Goal: Information Seeking & Learning: Check status

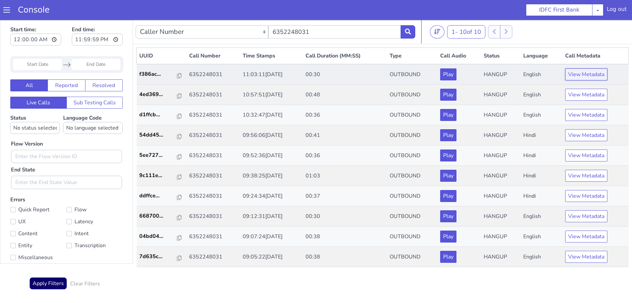
click at [582, 72] on button "View Metadata" at bounding box center [586, 74] width 42 height 12
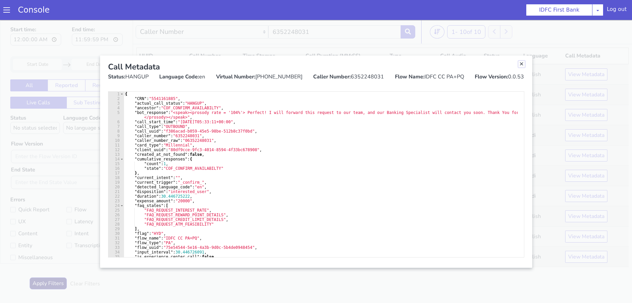
click at [520, 63] on link "Close" at bounding box center [521, 64] width 7 height 7
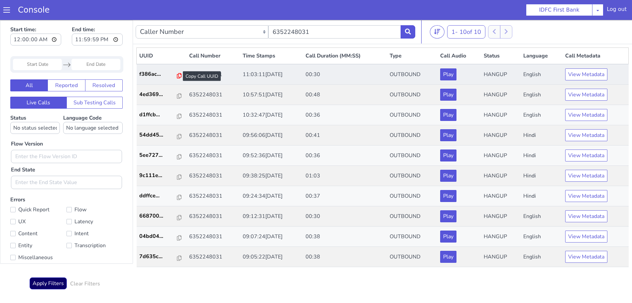
click at [177, 74] on icon at bounding box center [179, 75] width 5 height 5
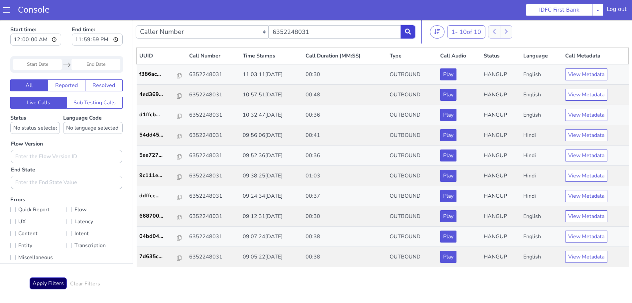
click at [406, 31] on icon at bounding box center [408, 32] width 6 height 6
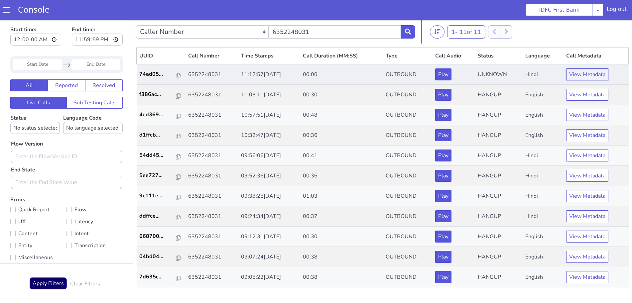
click at [582, 71] on button "View Metadata" at bounding box center [587, 74] width 42 height 12
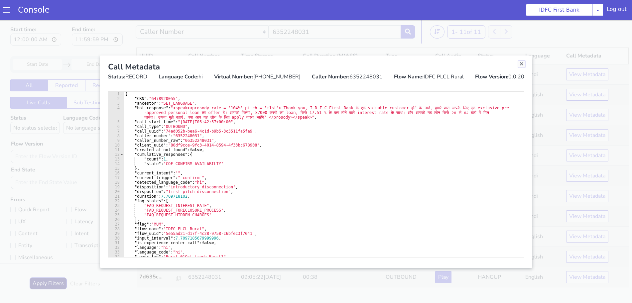
click at [520, 64] on link "Close" at bounding box center [521, 64] width 7 height 7
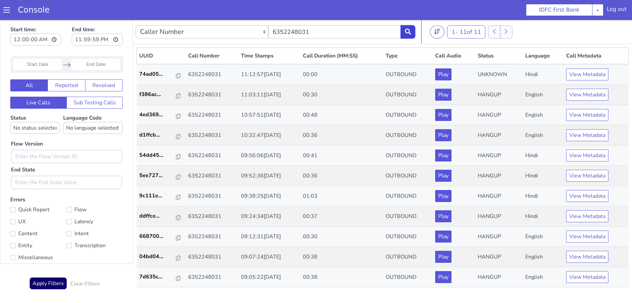
click at [412, 31] on button at bounding box center [407, 31] width 15 height 13
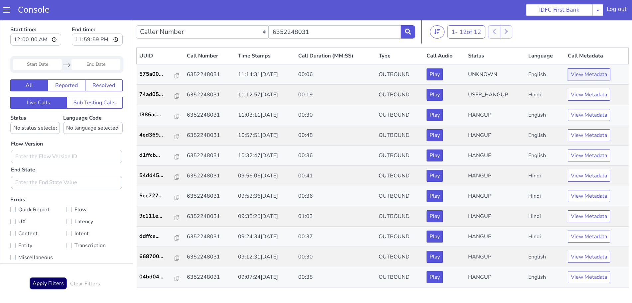
click at [583, 74] on button "View Metadata" at bounding box center [588, 74] width 42 height 12
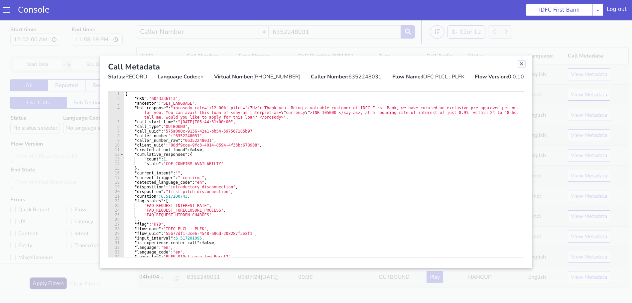
click at [522, 65] on link "Close" at bounding box center [521, 64] width 7 height 7
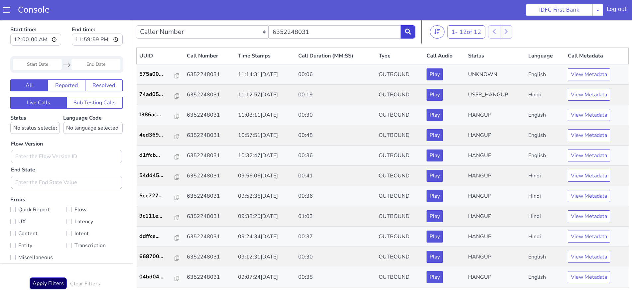
click at [403, 31] on button at bounding box center [407, 31] width 15 height 13
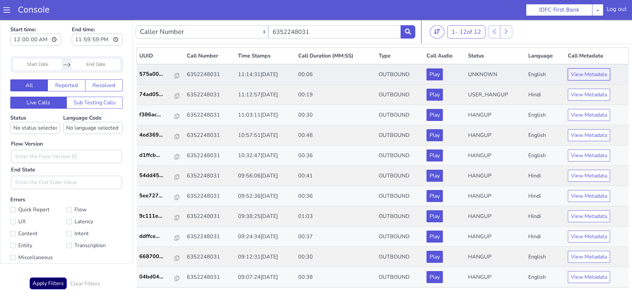
click at [578, 72] on button "View Metadata" at bounding box center [588, 74] width 42 height 12
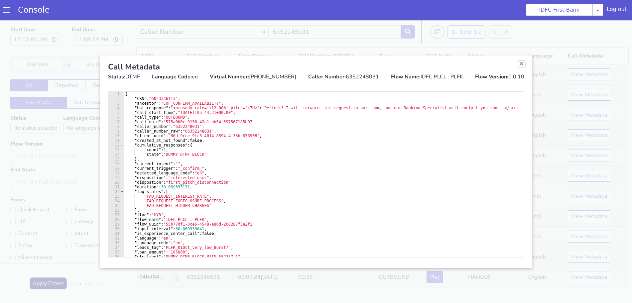
click at [521, 62] on link "Close" at bounding box center [521, 64] width 7 height 7
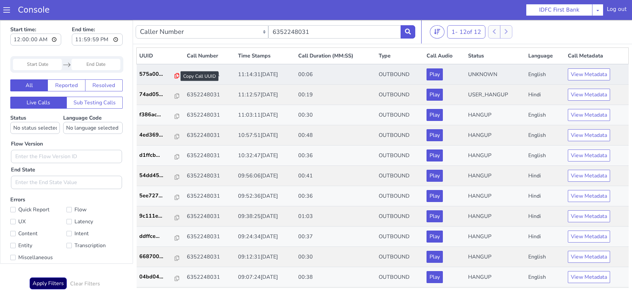
click at [174, 75] on icon at bounding box center [176, 75] width 5 height 5
